Goal: Ask a question

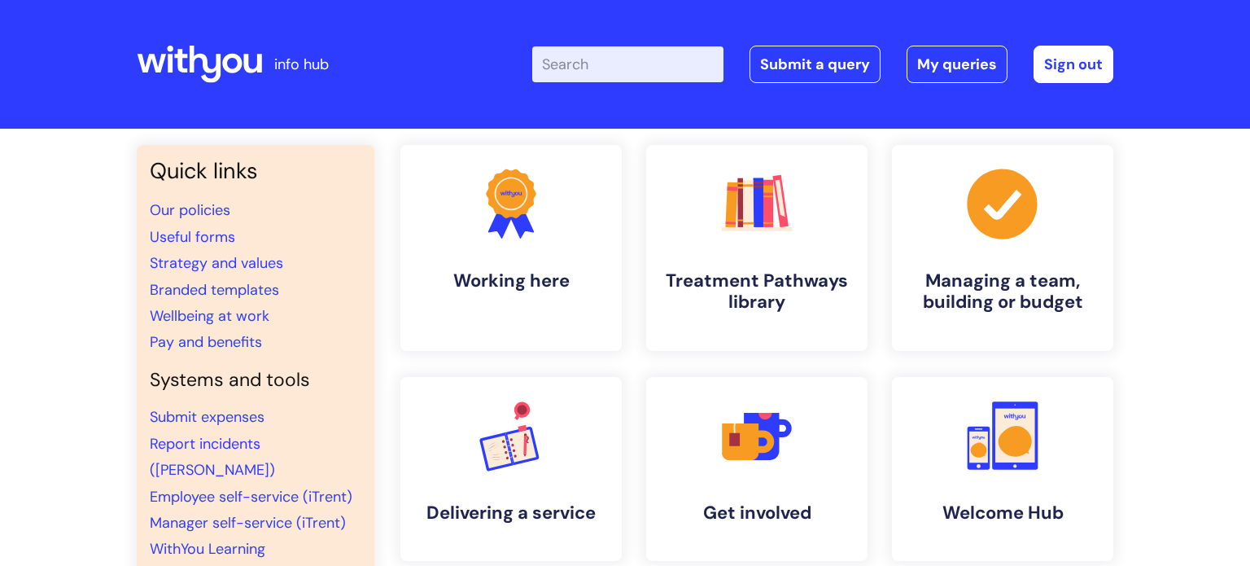
click at [588, 81] on input "Enter your search term here..." at bounding box center [627, 64] width 191 height 36
type input "aceee"
click button "Search" at bounding box center [0, 0] width 0 height 0
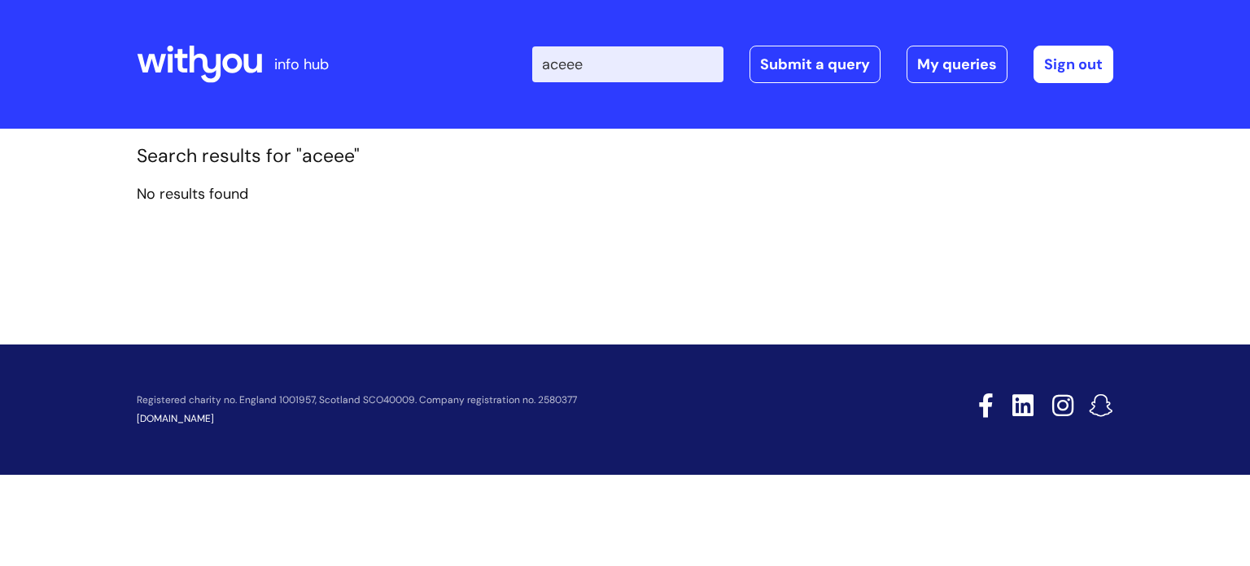
click at [630, 72] on input "aceee" at bounding box center [627, 64] width 191 height 36
type input "ace"
click button "Search" at bounding box center [0, 0] width 0 height 0
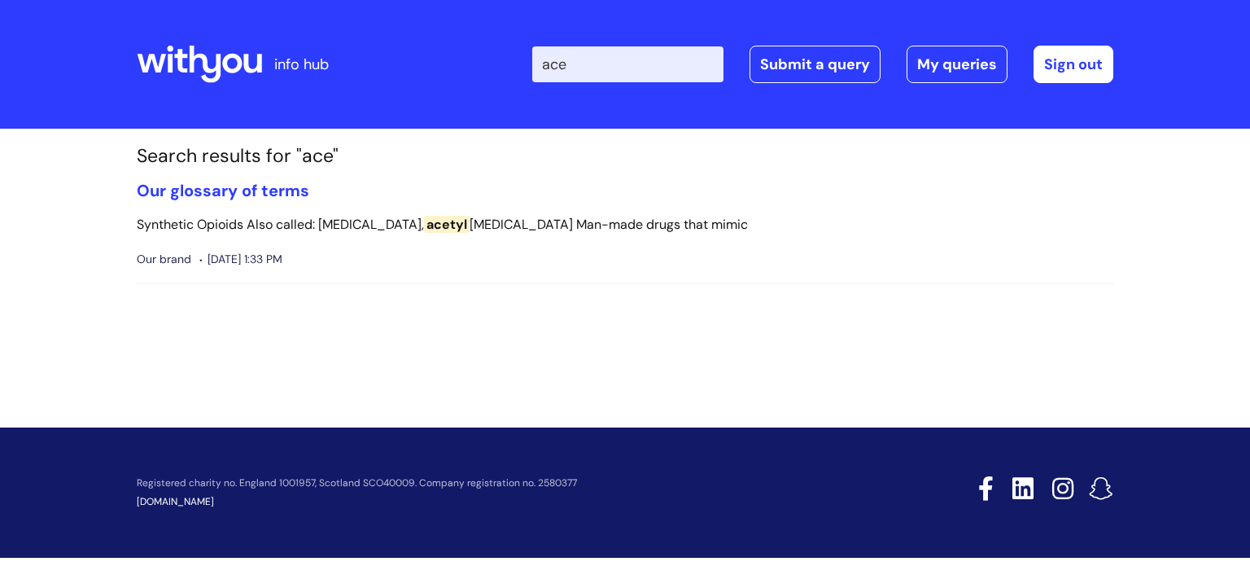
click at [230, 76] on icon at bounding box center [199, 64] width 125 height 39
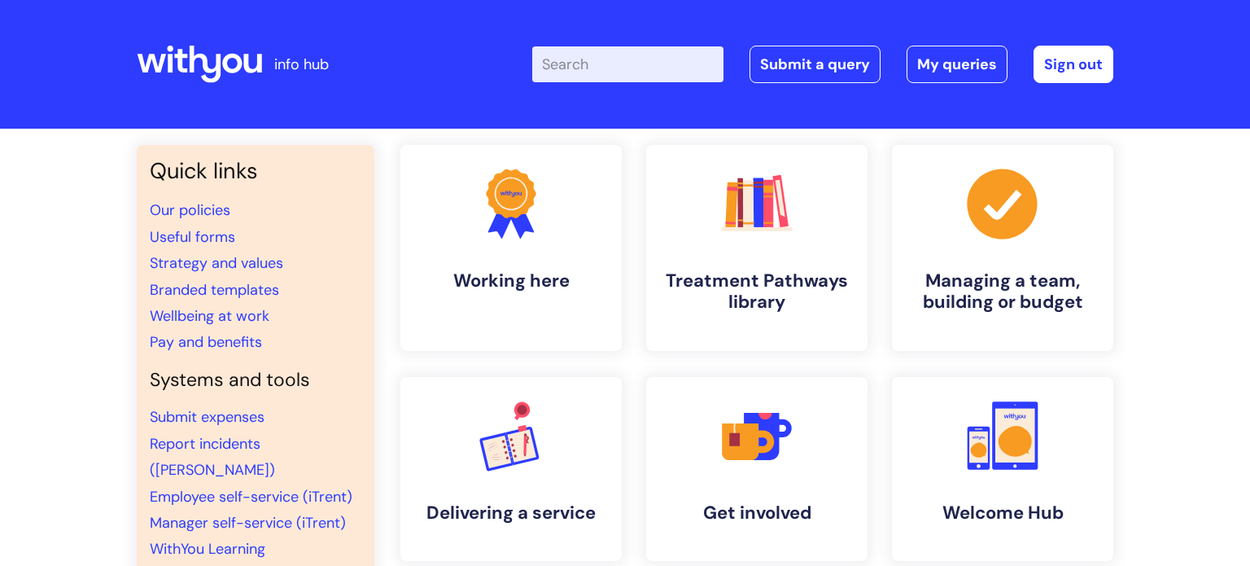
click at [584, 68] on input "Enter your search term here..." at bounding box center [627, 64] width 191 height 36
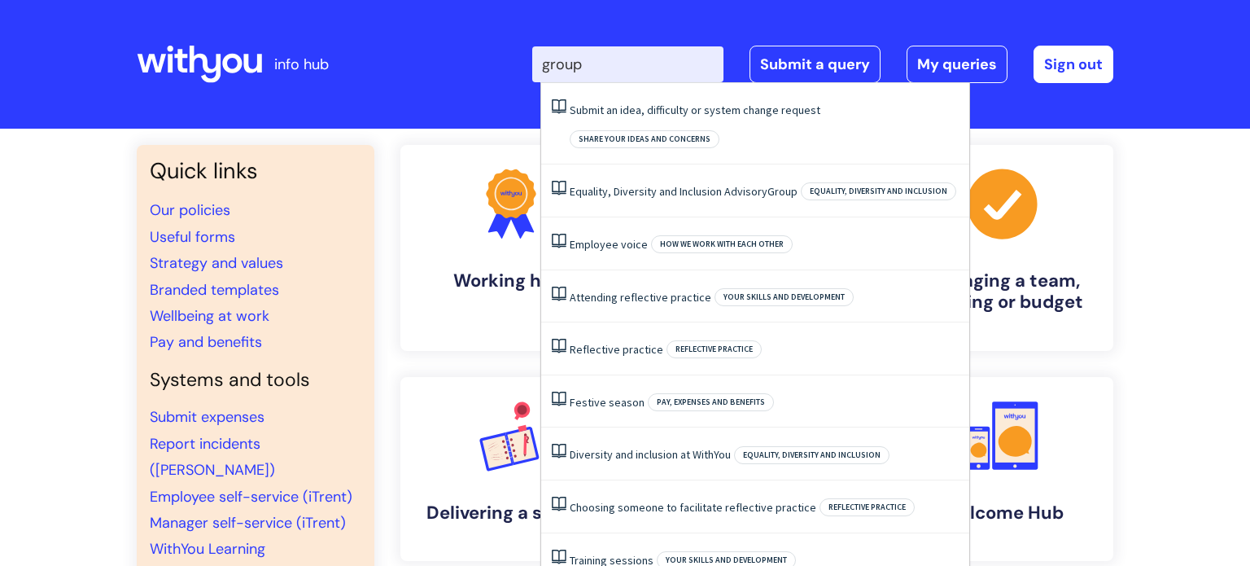
type input "group"
click button "Search" at bounding box center [0, 0] width 0 height 0
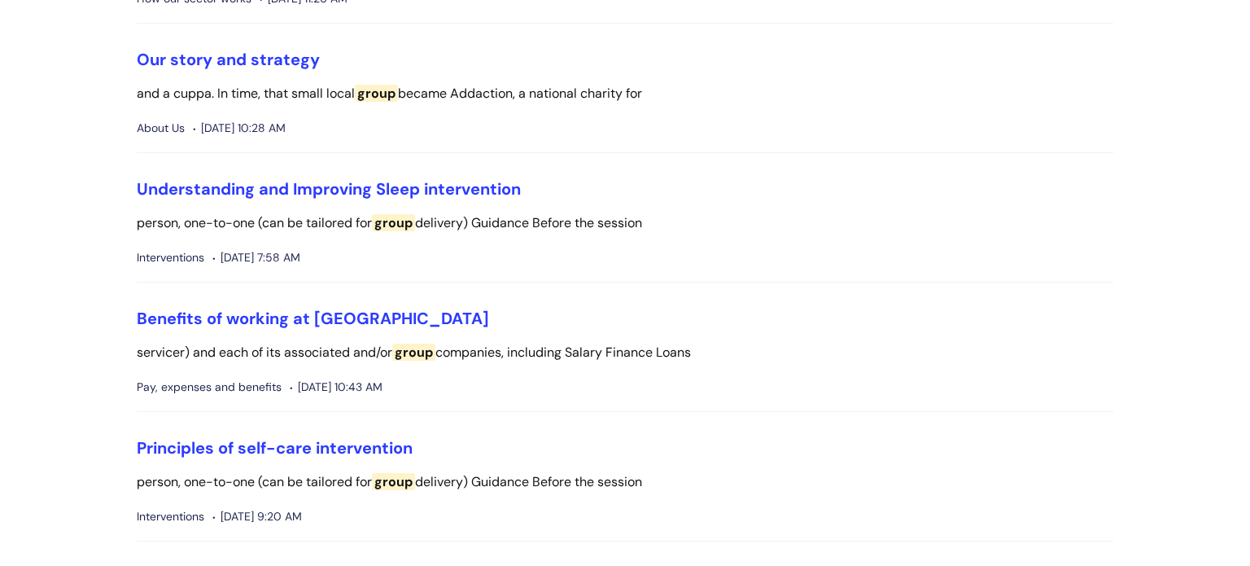
scroll to position [3960, 0]
